Goal: Transaction & Acquisition: Purchase product/service

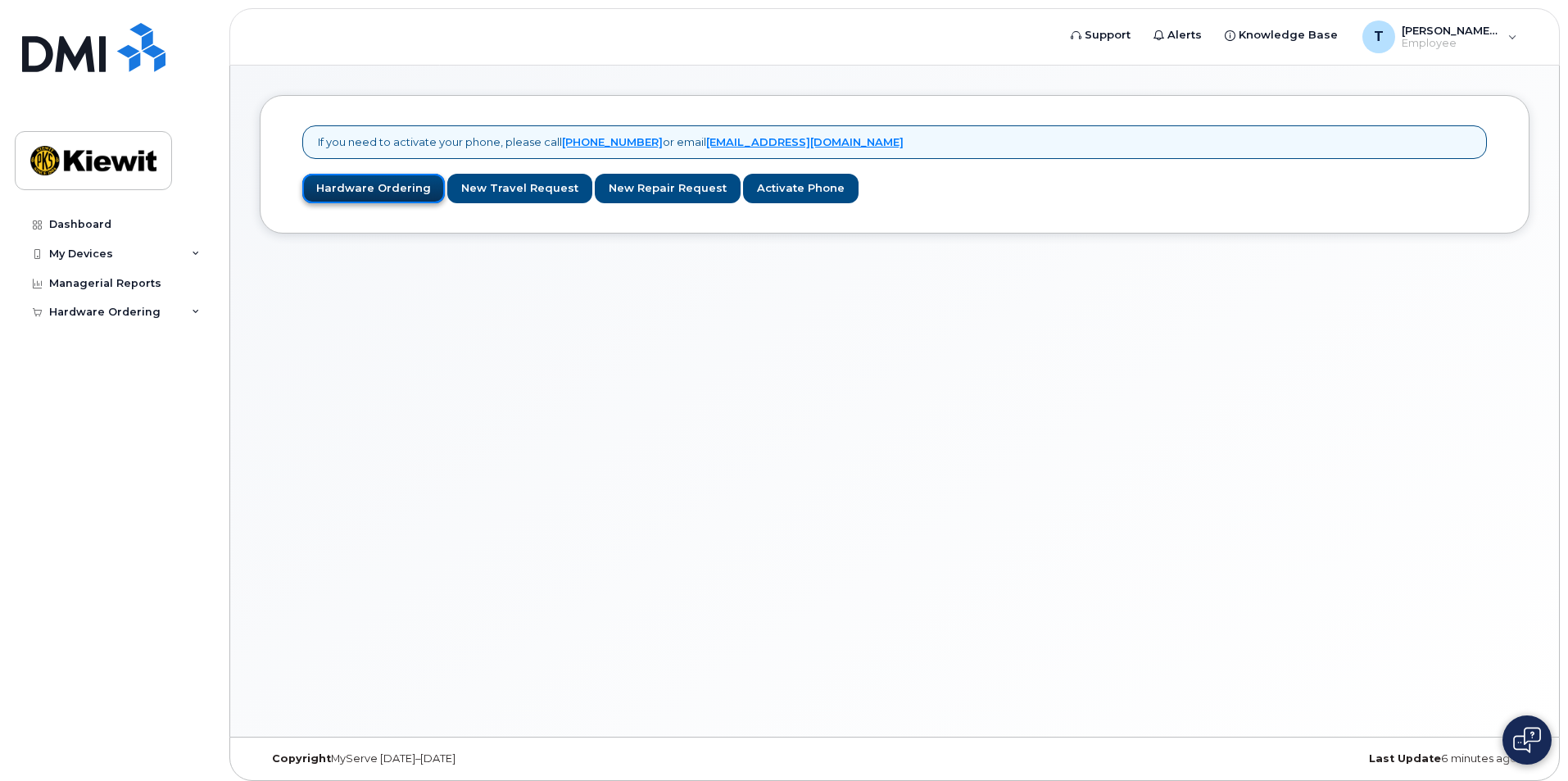
click at [396, 195] on link "Hardware Ordering" at bounding box center [374, 189] width 142 height 30
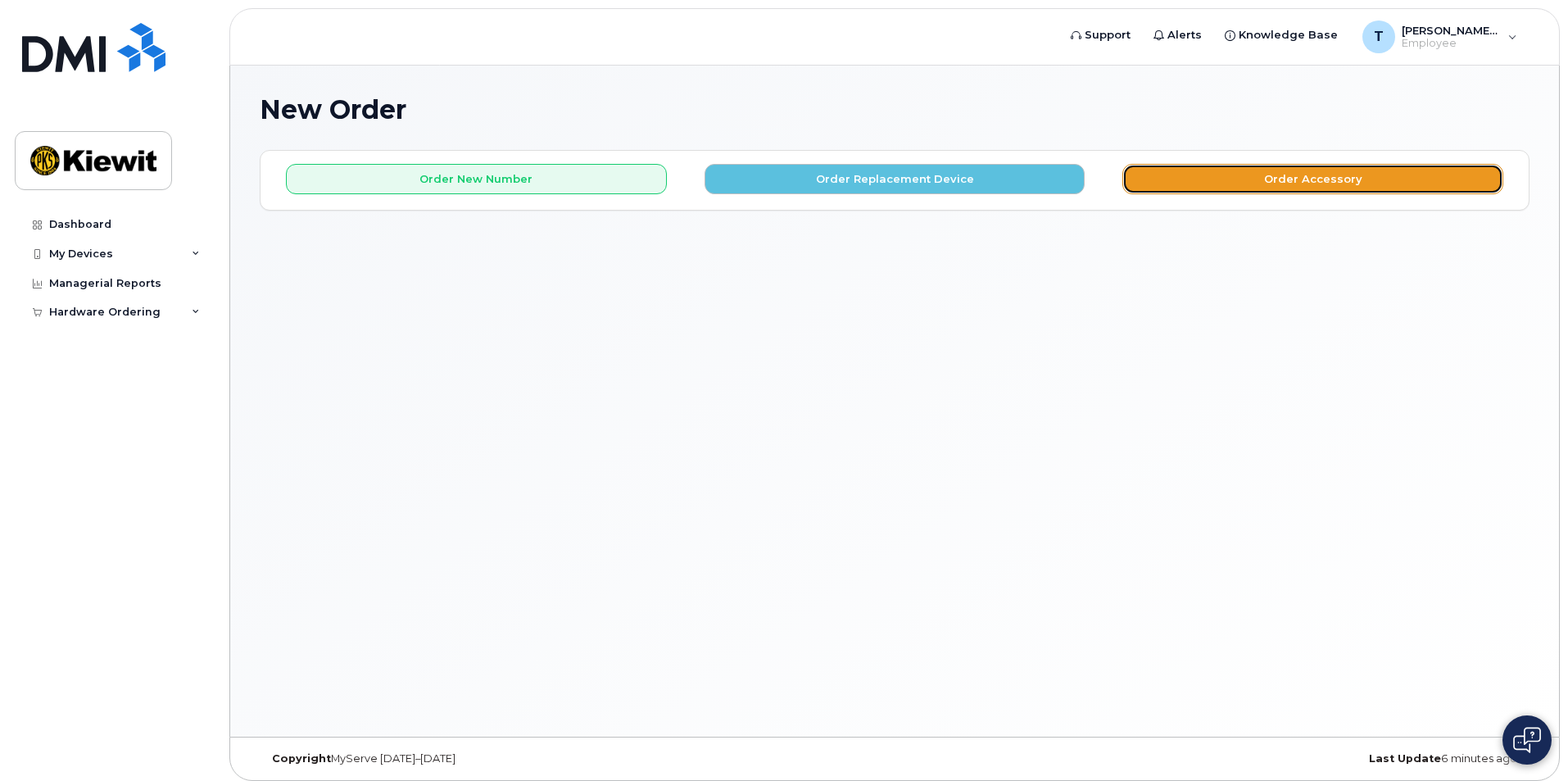
click at [1202, 186] on button "Order Accessory" at bounding box center [1313, 179] width 381 height 30
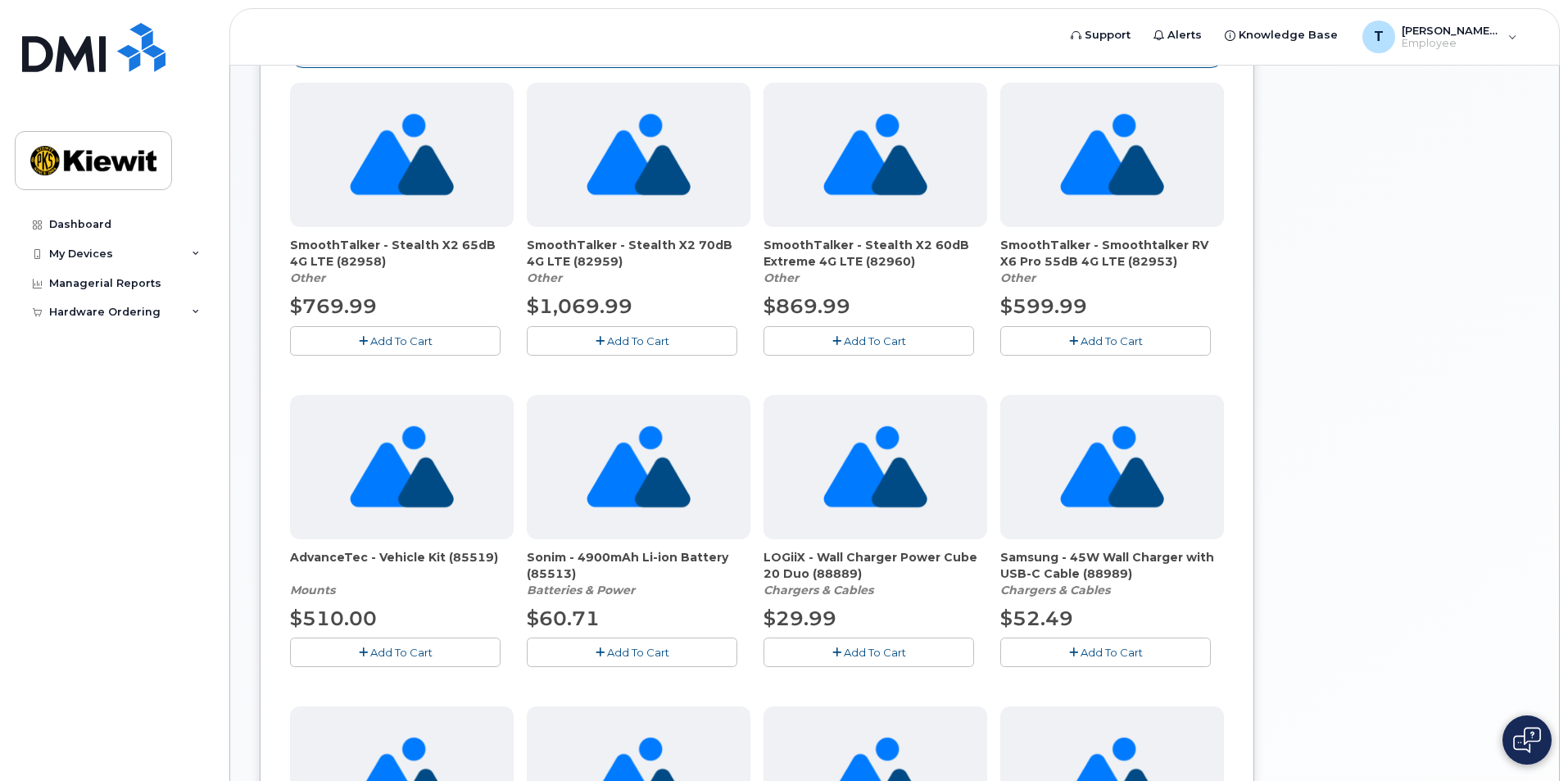
scroll to position [164, 0]
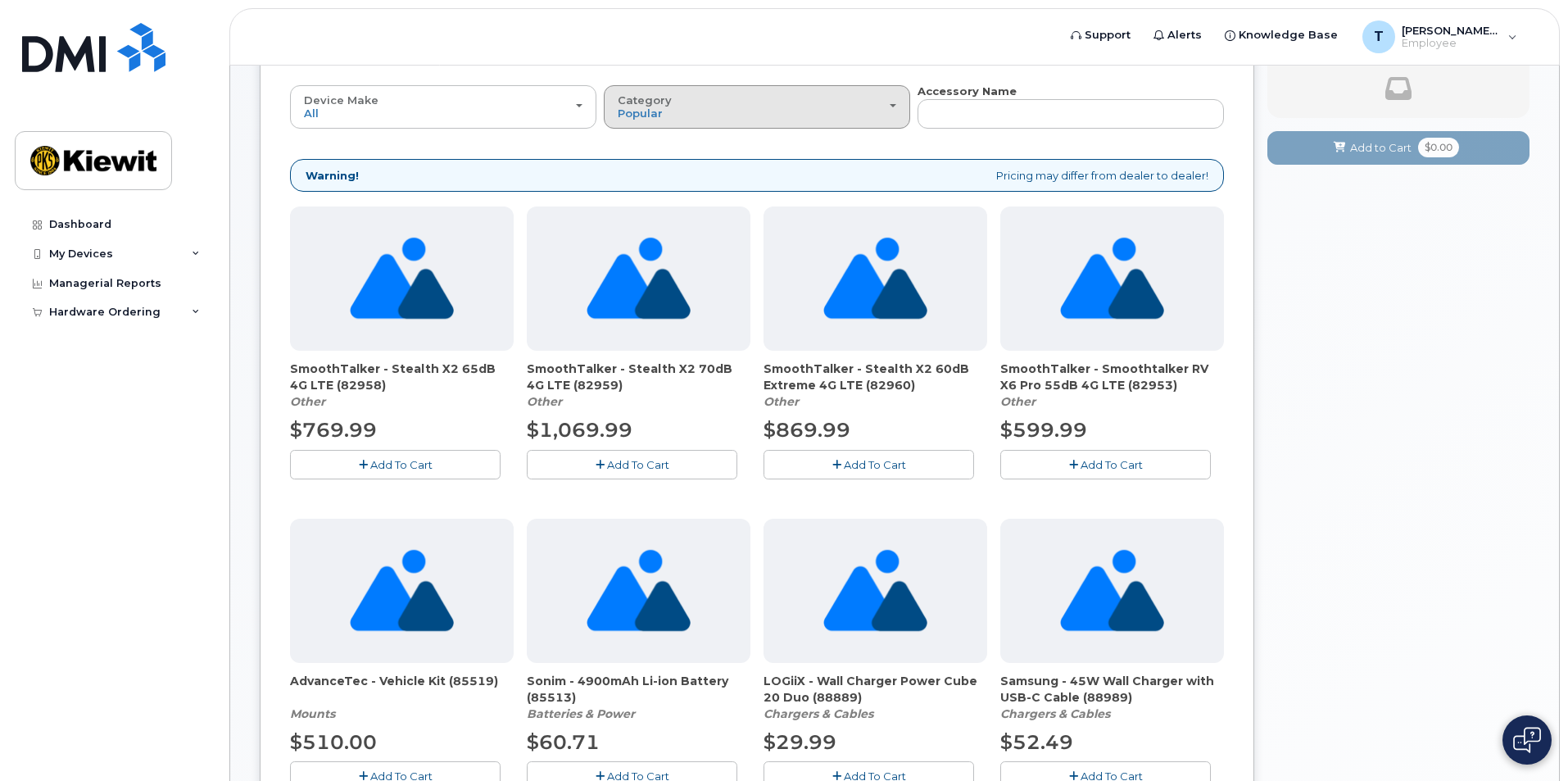
click at [661, 116] on div "Category Popular" at bounding box center [757, 106] width 279 height 26
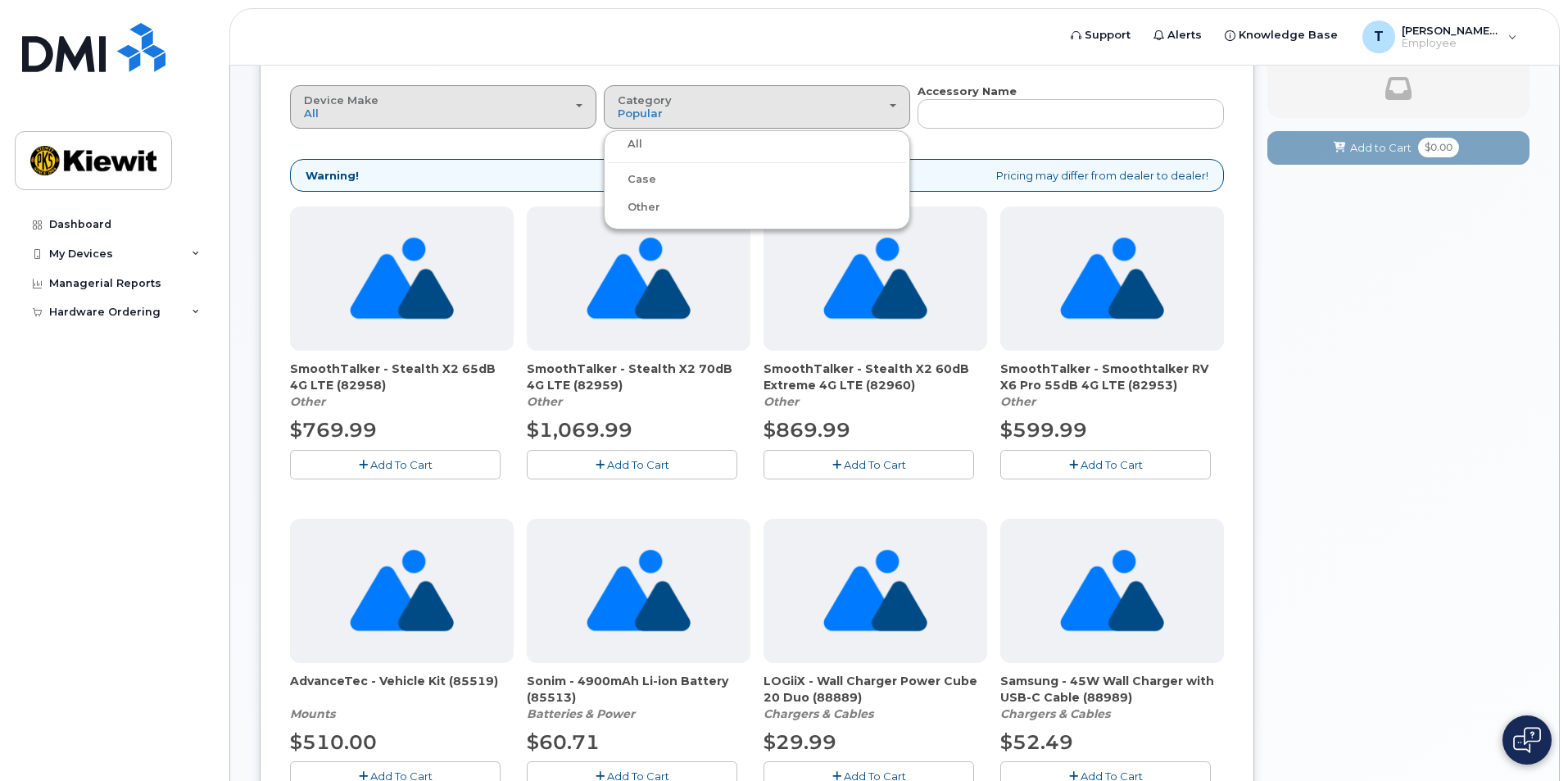
click at [456, 102] on div "Device Make All Android Cell Phone HUB iPhone Modem Tablet" at bounding box center [443, 106] width 279 height 26
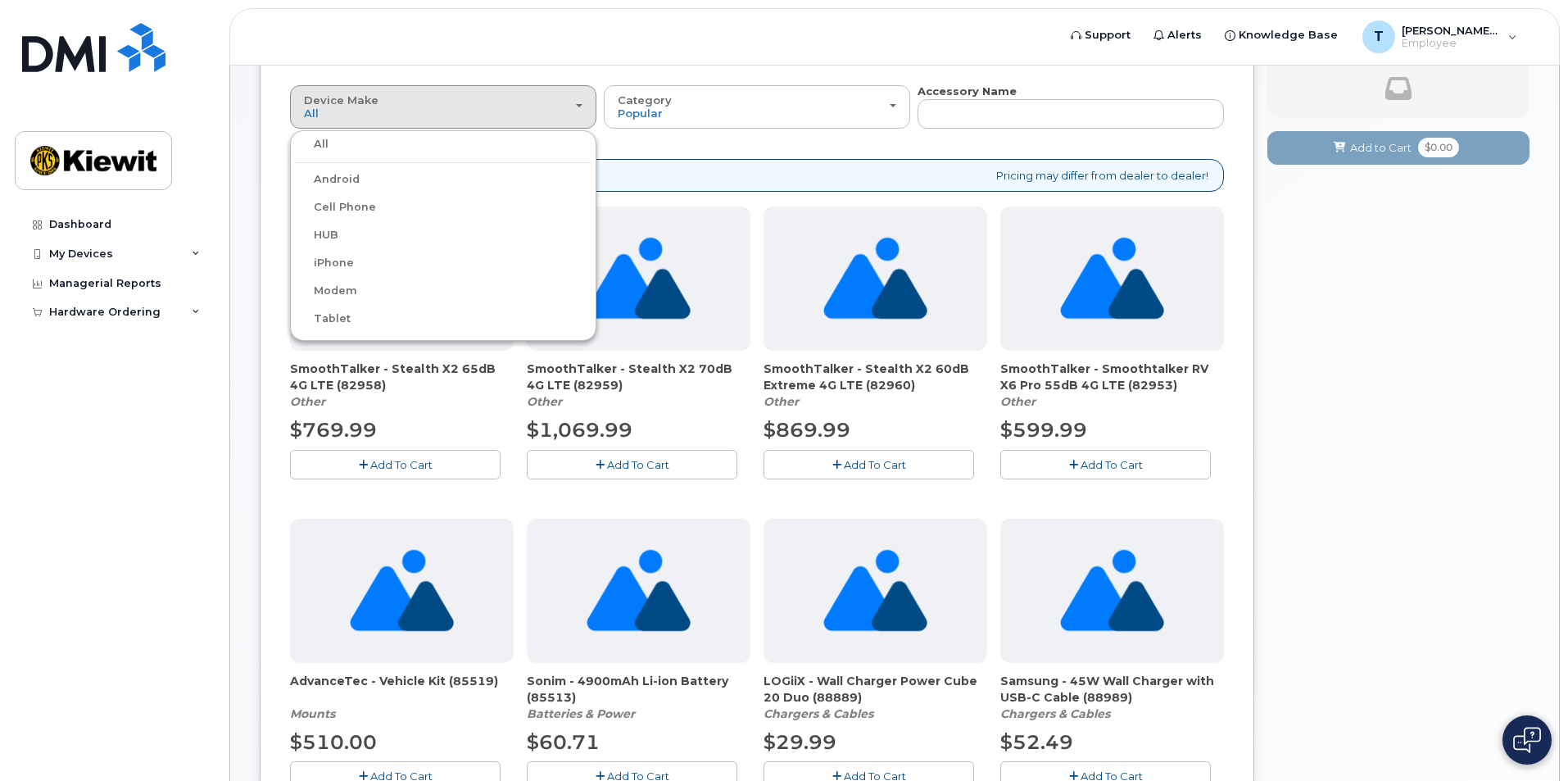
click at [320, 230] on label "HUB" at bounding box center [317, 235] width 44 height 19
click at [0, 0] on input "HUB" at bounding box center [0, 0] width 0 height 0
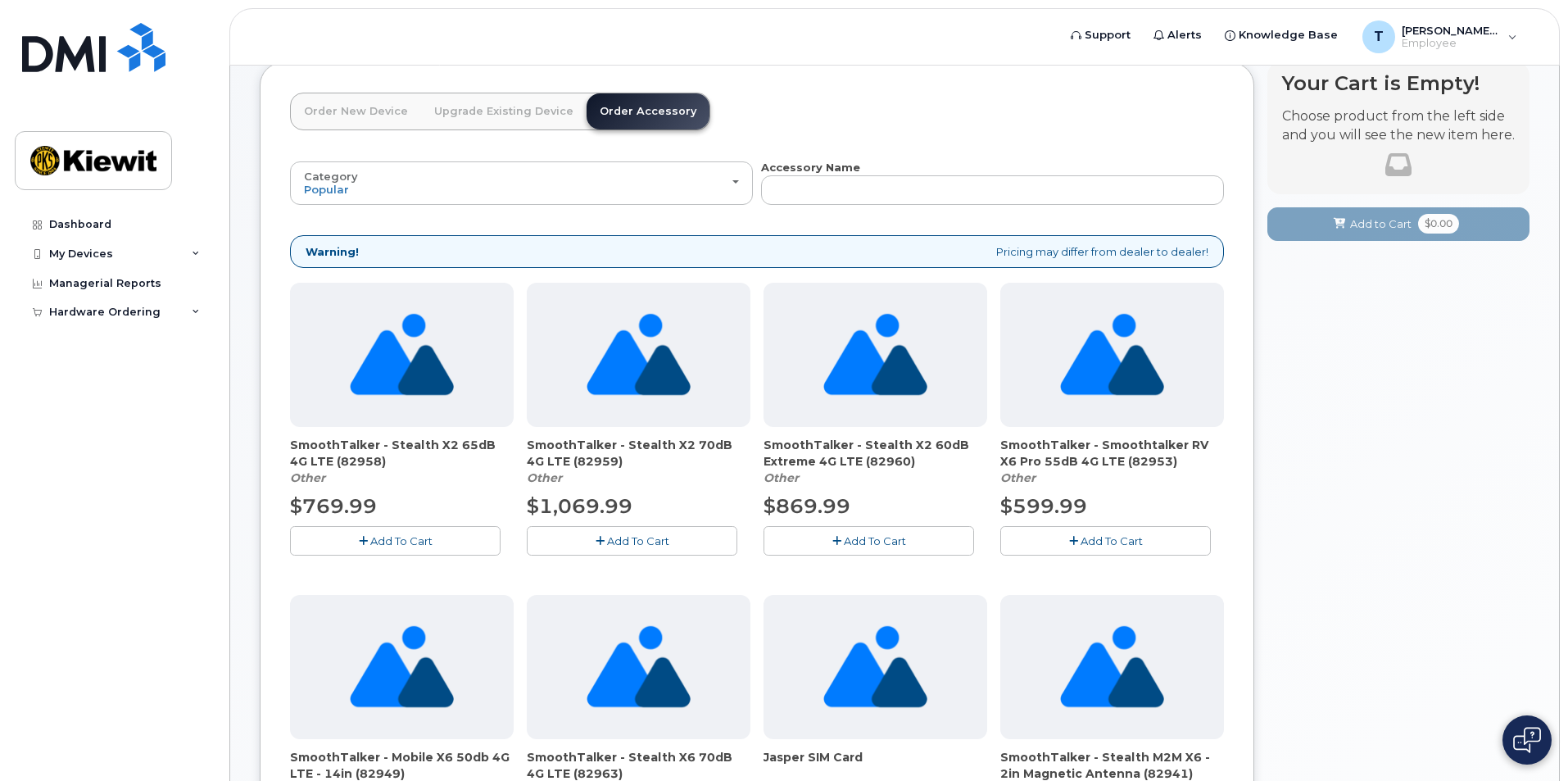
scroll to position [0, 0]
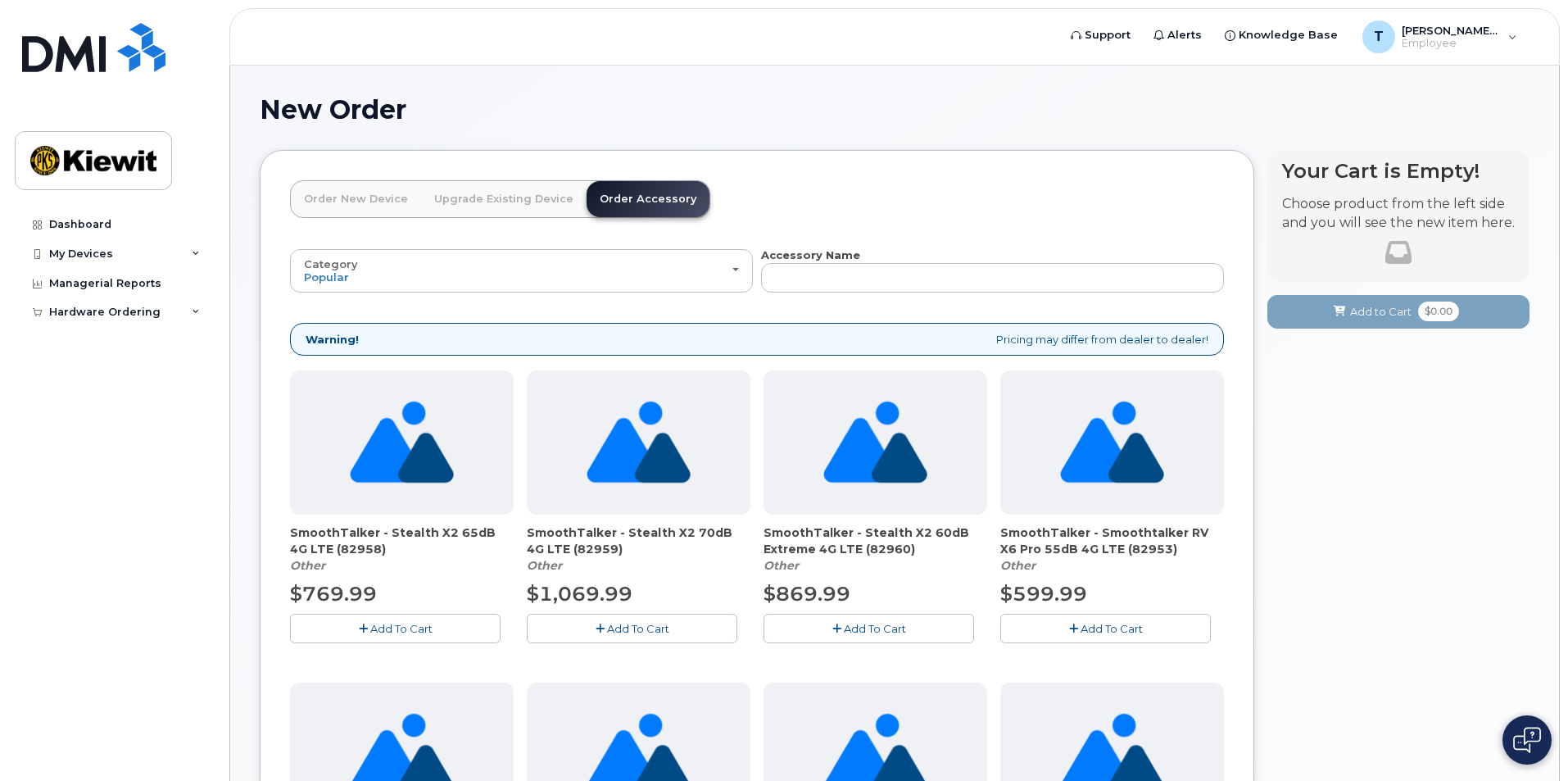
click at [964, 99] on h1 "New Order" at bounding box center [894, 109] width 1270 height 29
